Goal: Information Seeking & Learning: Learn about a topic

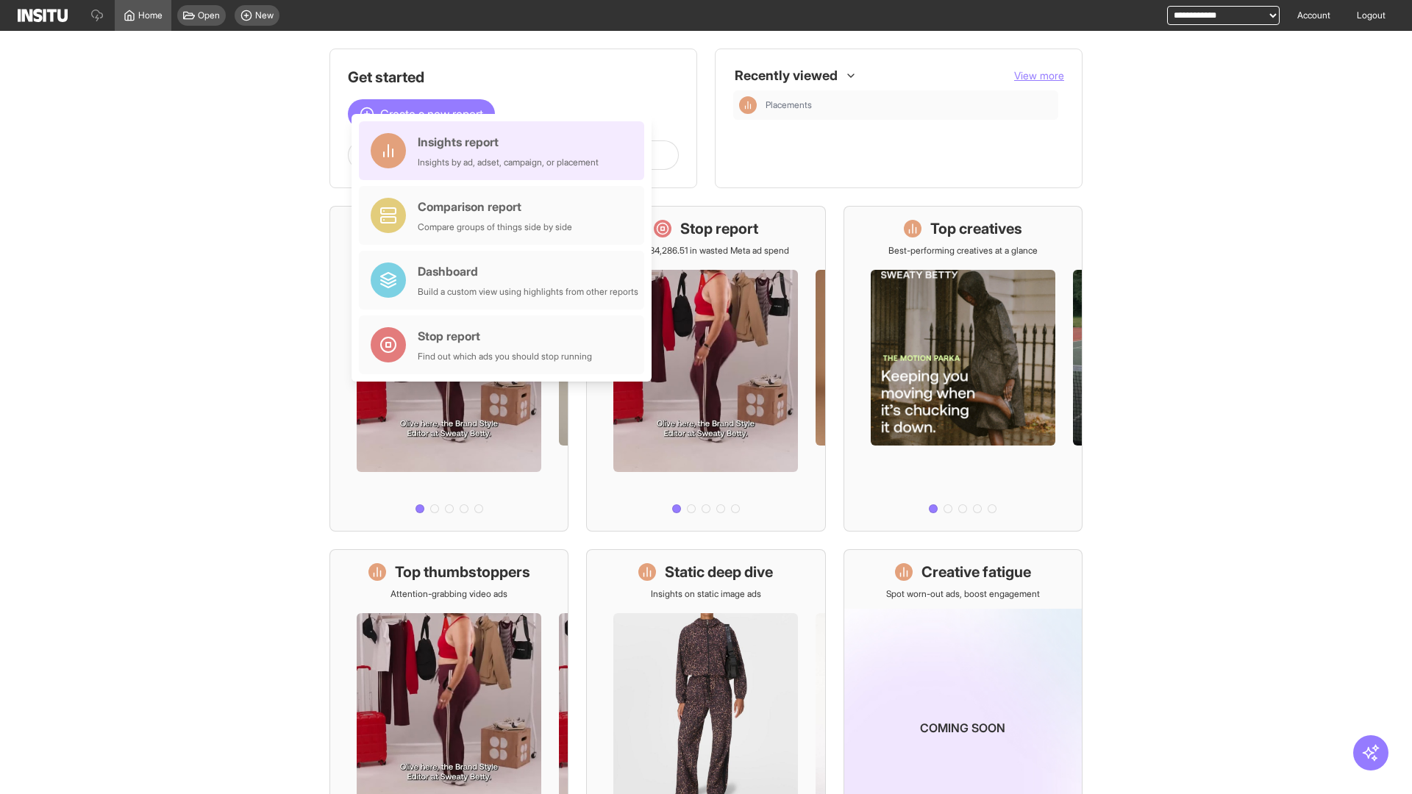
click at [505, 151] on div "Insights report Insights by ad, adset, campaign, or placement" at bounding box center [508, 150] width 181 height 35
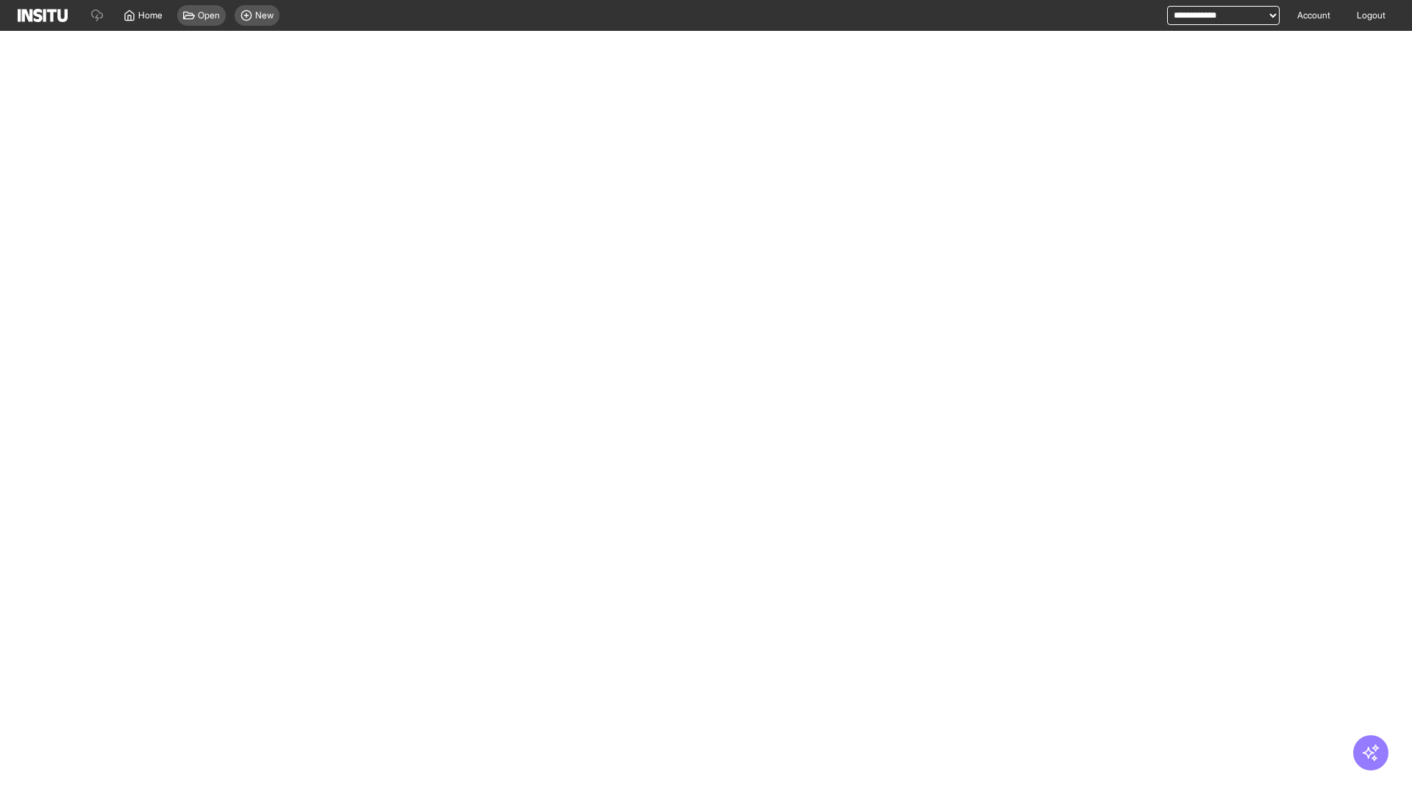
select select "**"
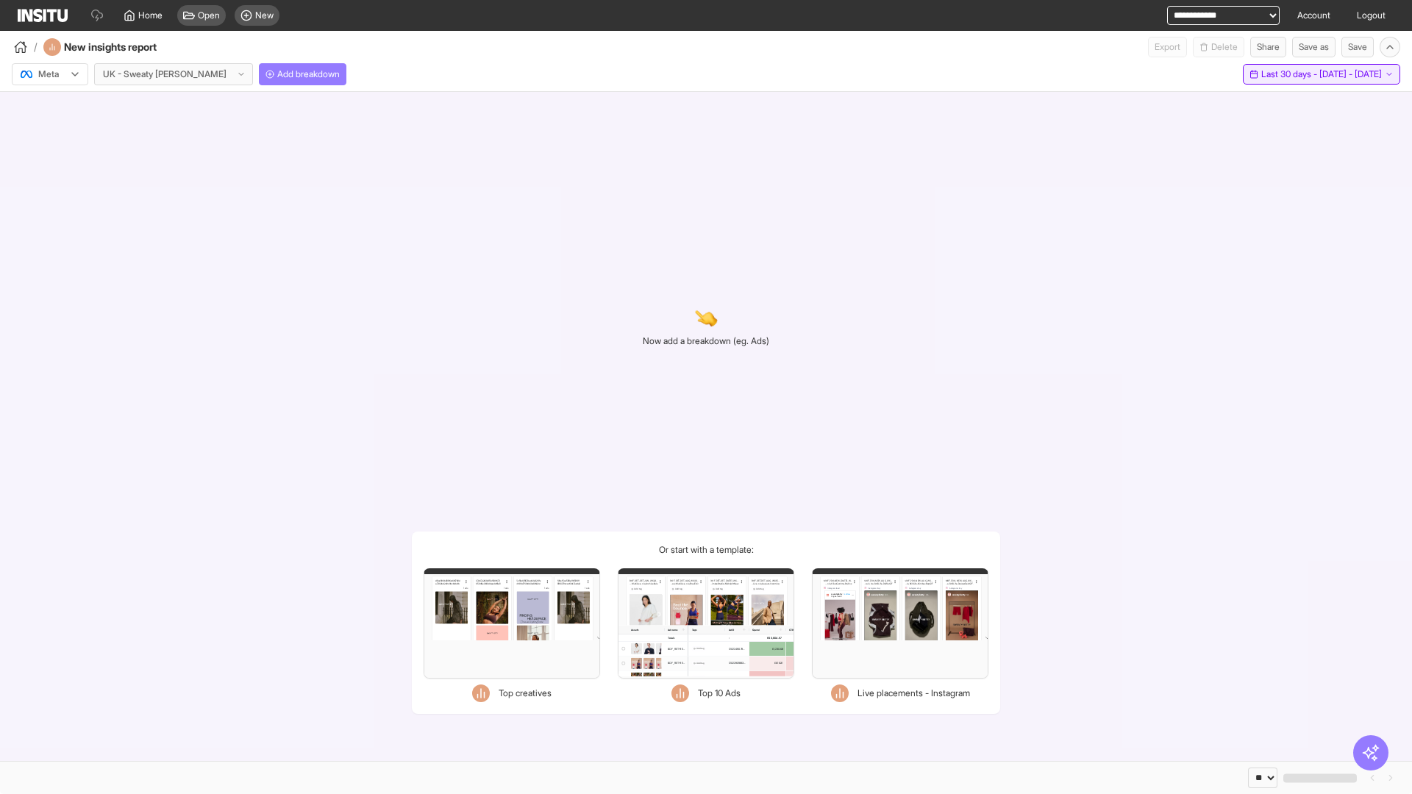
click at [1300, 74] on span "Last 30 days - [DATE] - [DATE]" at bounding box center [1321, 74] width 121 height 12
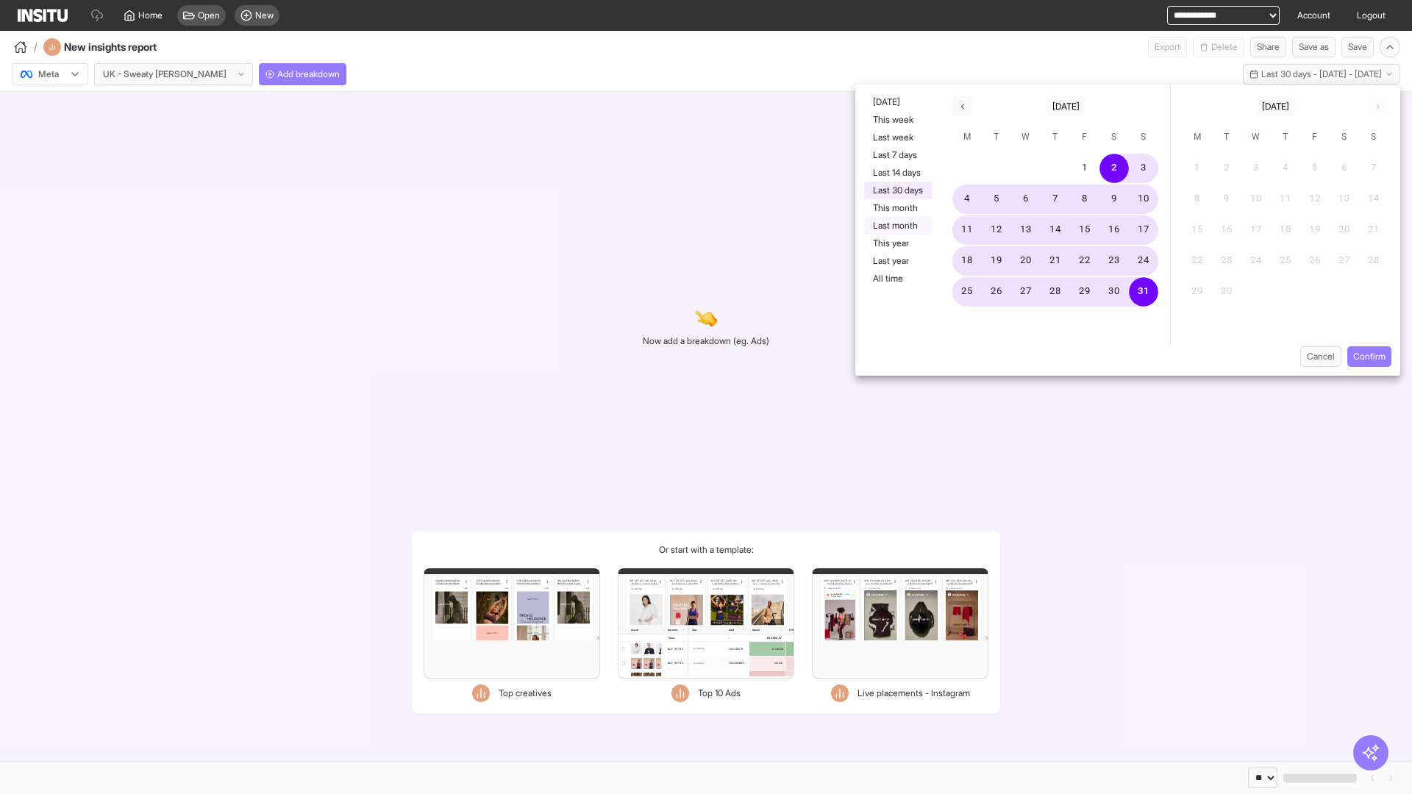
click at [897, 226] on button "Last month" at bounding box center [898, 226] width 68 height 18
